Goal: Task Accomplishment & Management: Complete application form

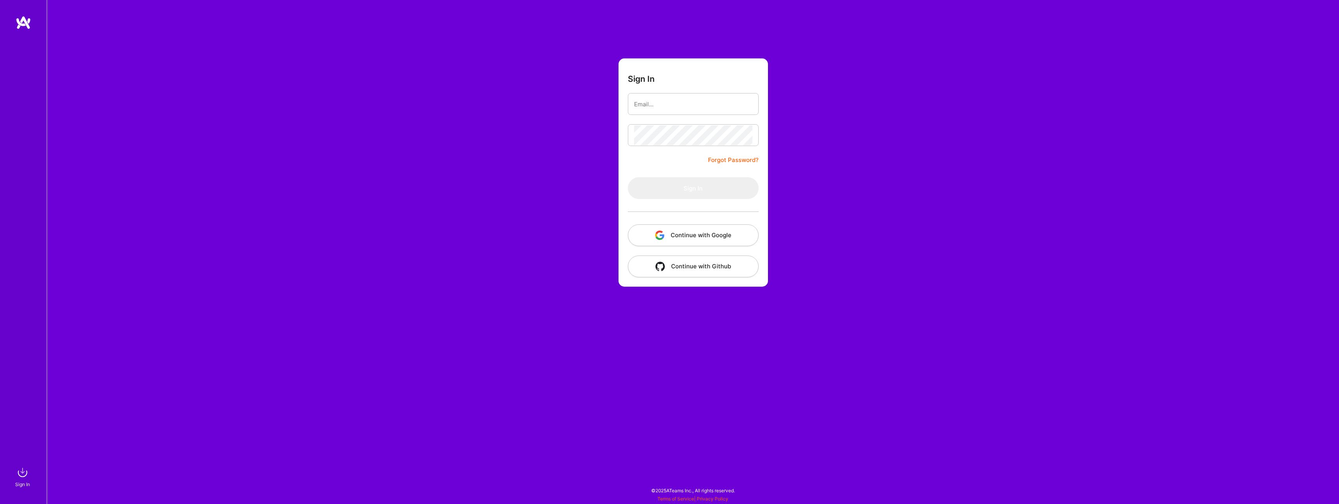
click at [700, 237] on button "Continue with Google" at bounding box center [693, 235] width 131 height 22
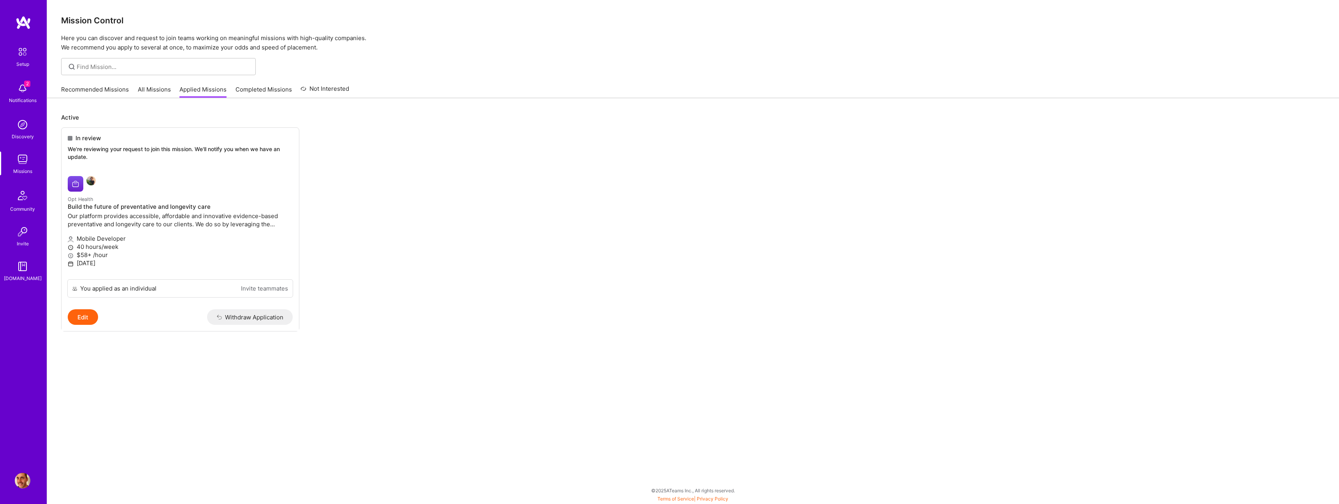
click at [22, 53] on img at bounding box center [22, 52] width 16 height 16
click at [20, 89] on img at bounding box center [23, 89] width 16 height 16
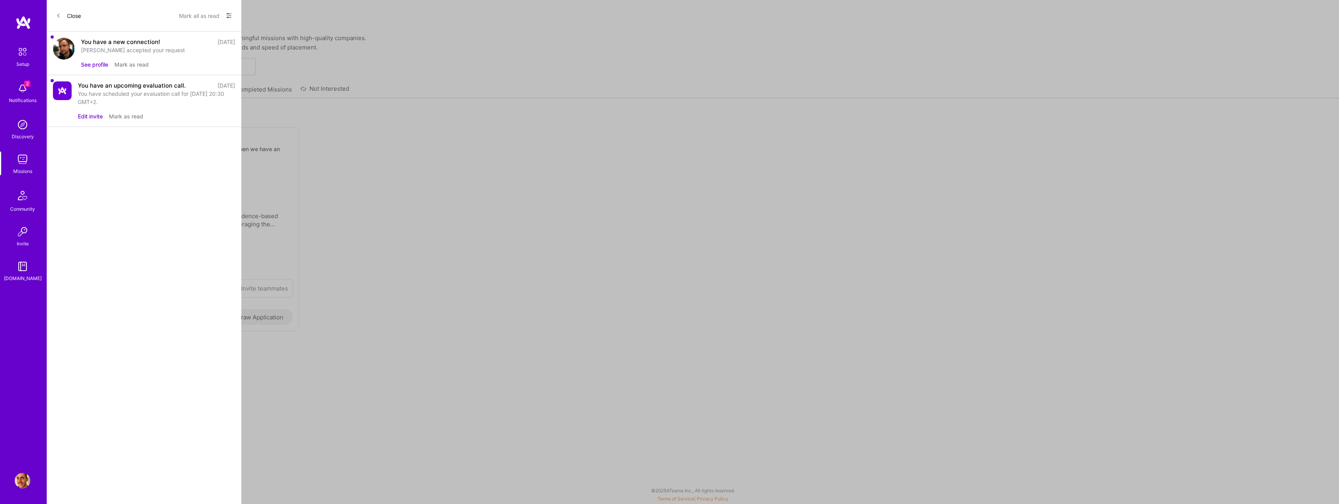
click at [139, 63] on button "Mark as read" at bounding box center [131, 64] width 34 height 8
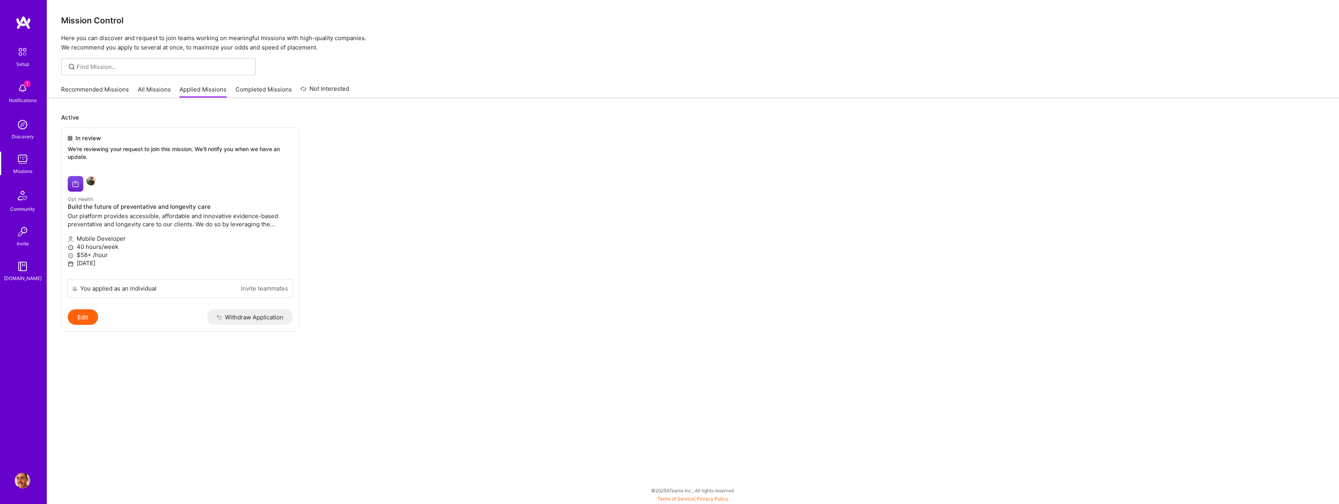
click at [27, 97] on div "Notifications" at bounding box center [23, 100] width 28 height 8
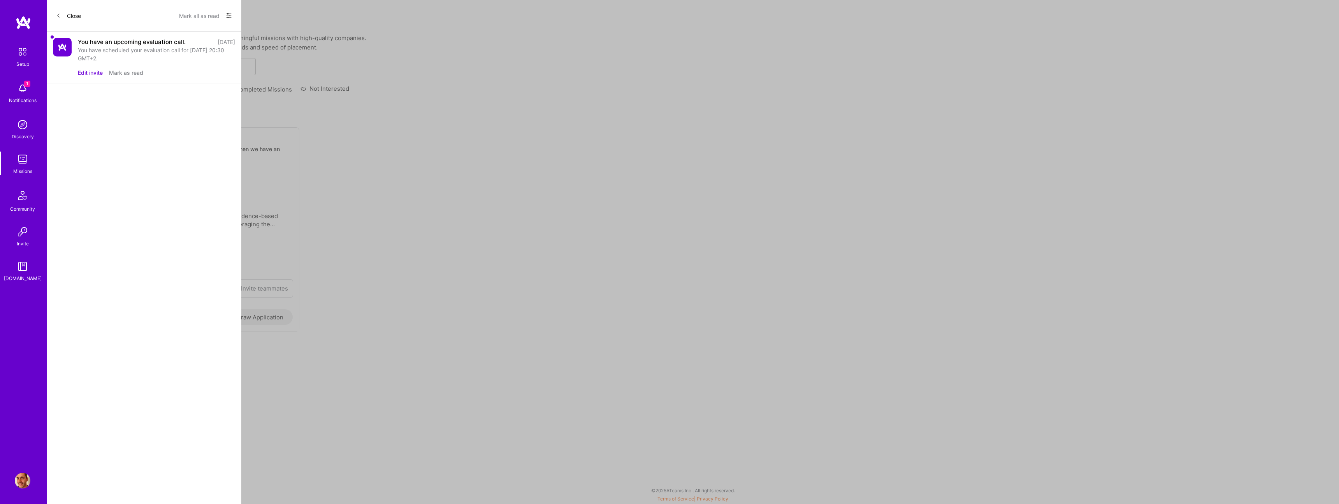
click at [126, 72] on button "Mark as read" at bounding box center [126, 73] width 34 height 8
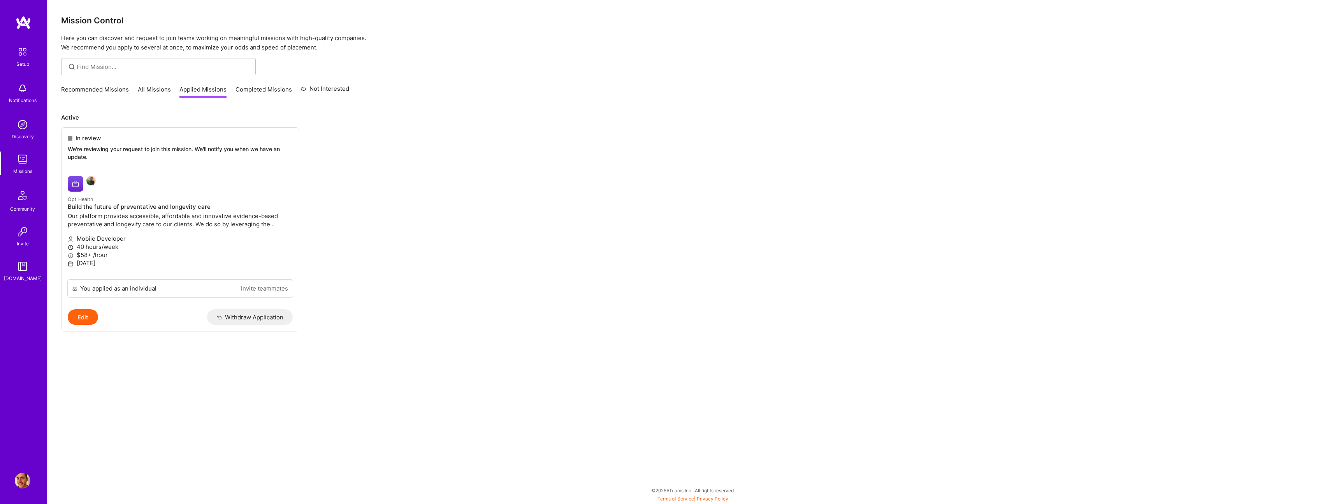
click at [21, 21] on img at bounding box center [24, 23] width 16 height 14
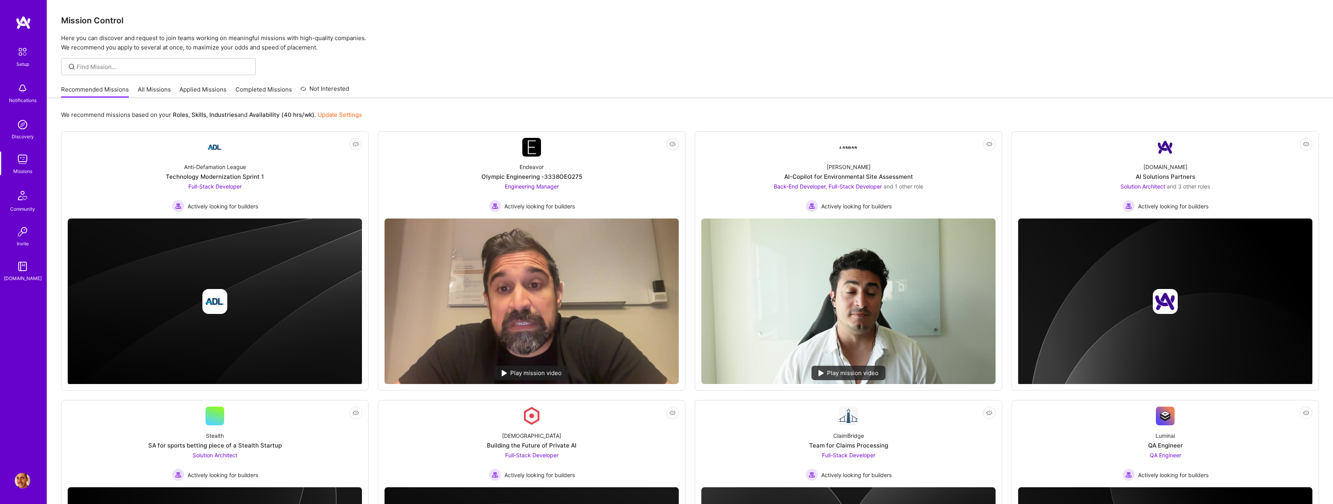
click at [156, 91] on link "All Missions" at bounding box center [154, 91] width 33 height 13
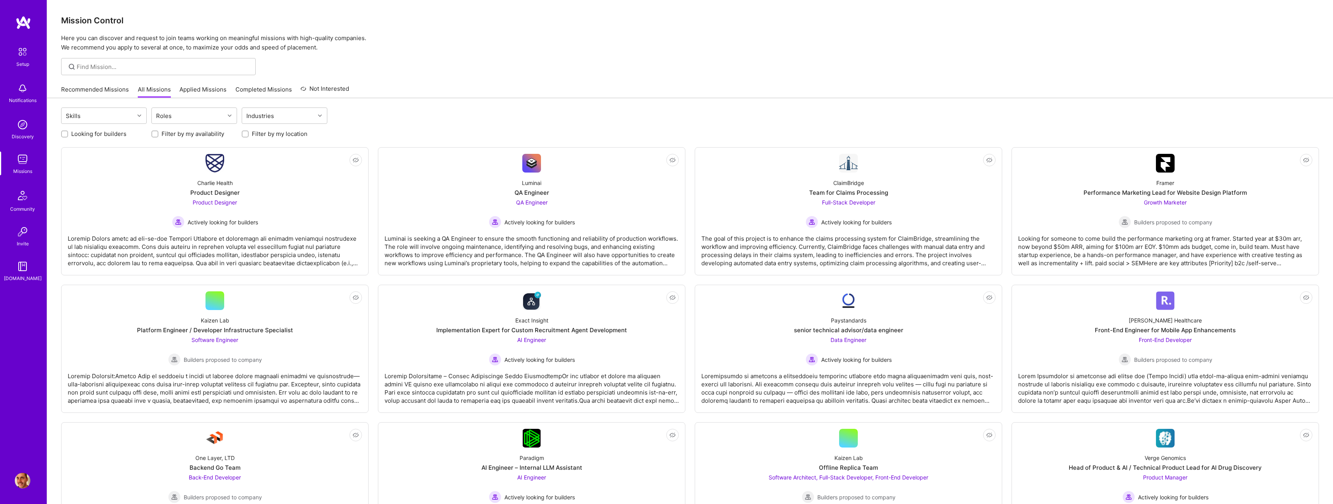
click at [205, 86] on link "Applied Missions" at bounding box center [202, 91] width 47 height 13
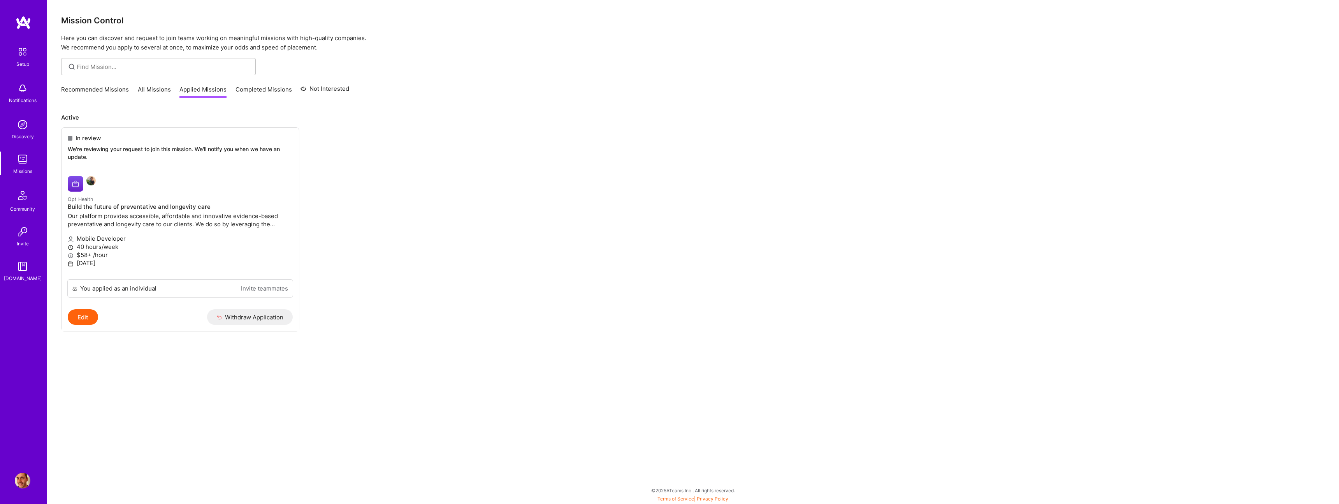
click at [19, 19] on img at bounding box center [24, 23] width 16 height 14
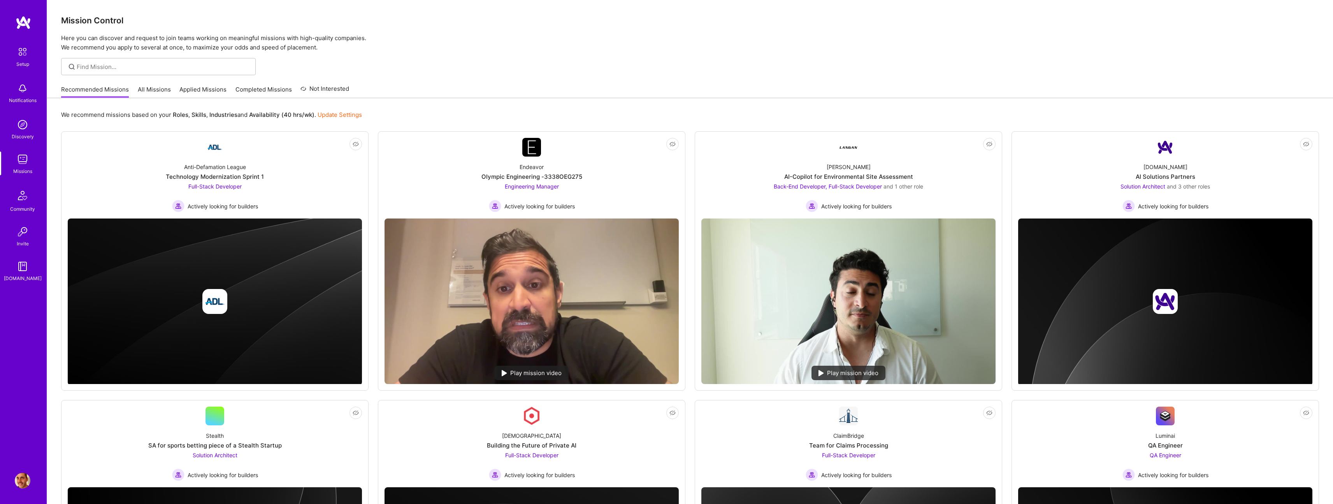
click at [22, 54] on img at bounding box center [22, 52] width 16 height 16
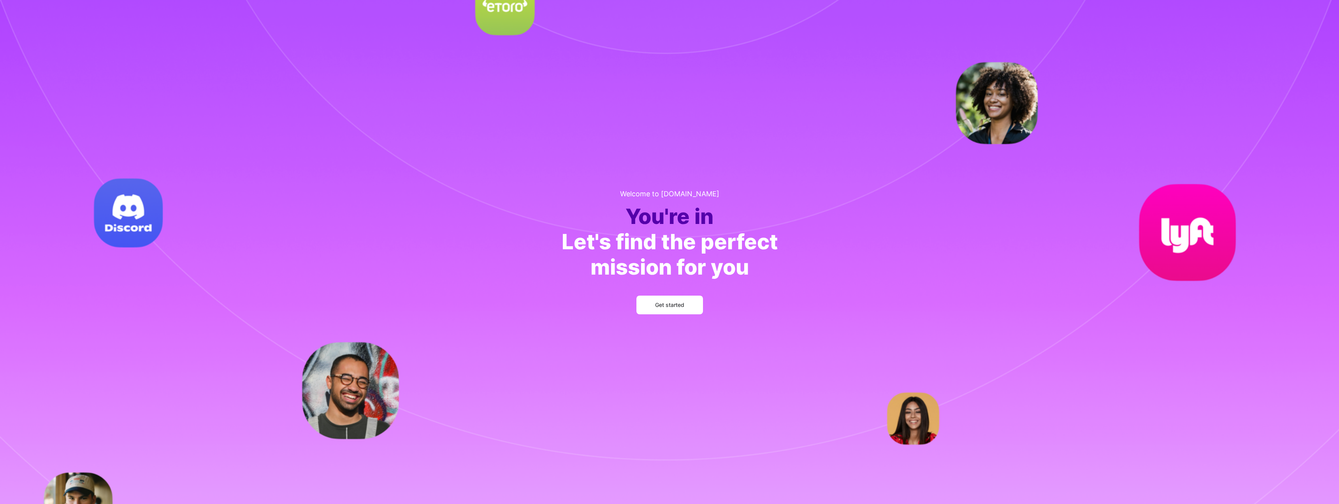
click at [673, 308] on span "Get started" at bounding box center [669, 305] width 29 height 8
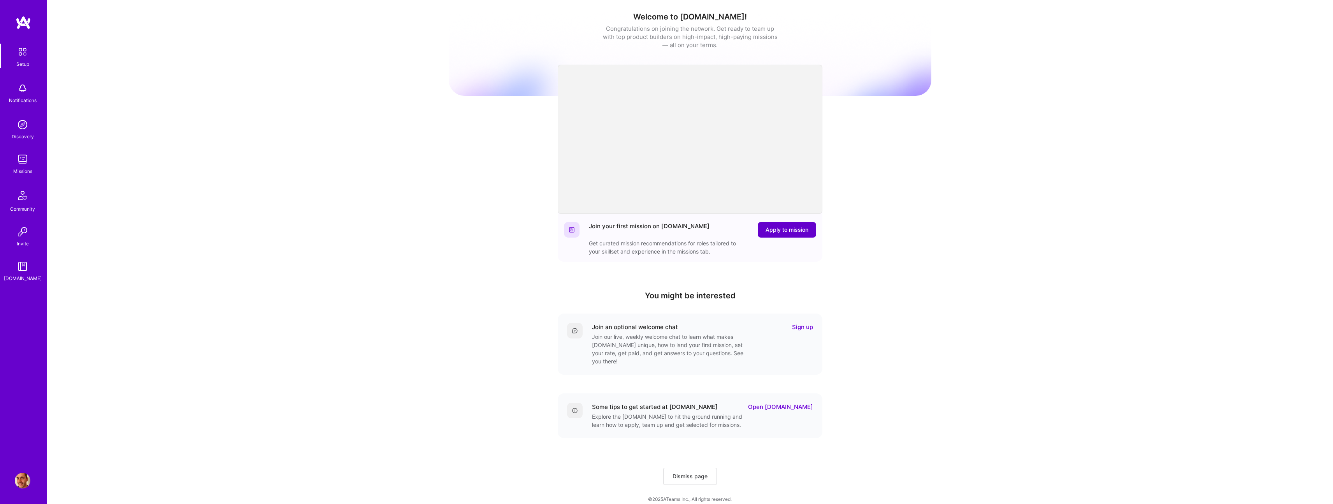
click at [806, 231] on span "Apply to mission" at bounding box center [787, 230] width 43 height 8
